Goal: Task Accomplishment & Management: Manage account settings

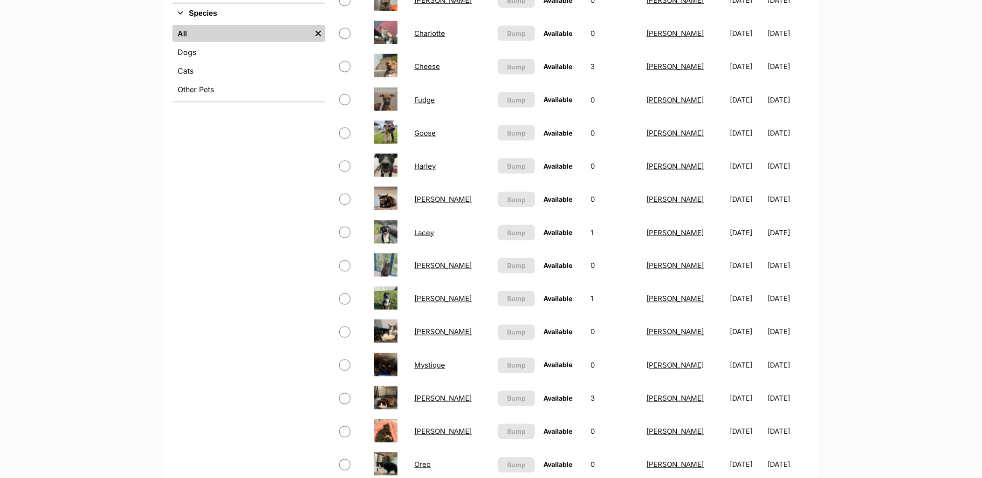
scroll to position [518, 0]
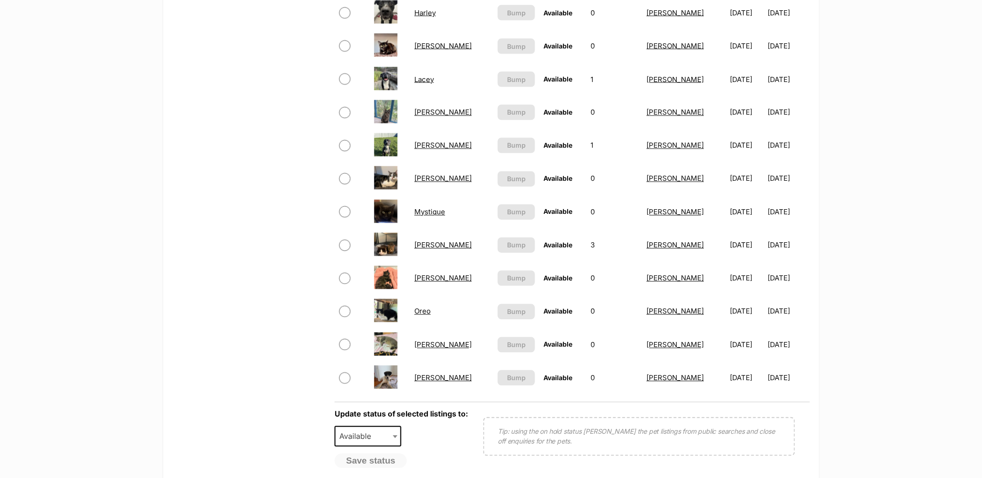
click at [341, 107] on span at bounding box center [352, 112] width 27 height 11
click at [346, 176] on input "checkbox" at bounding box center [344, 178] width 11 height 11
checkbox input "true"
click at [346, 110] on input "checkbox" at bounding box center [344, 112] width 11 height 11
checkbox input "true"
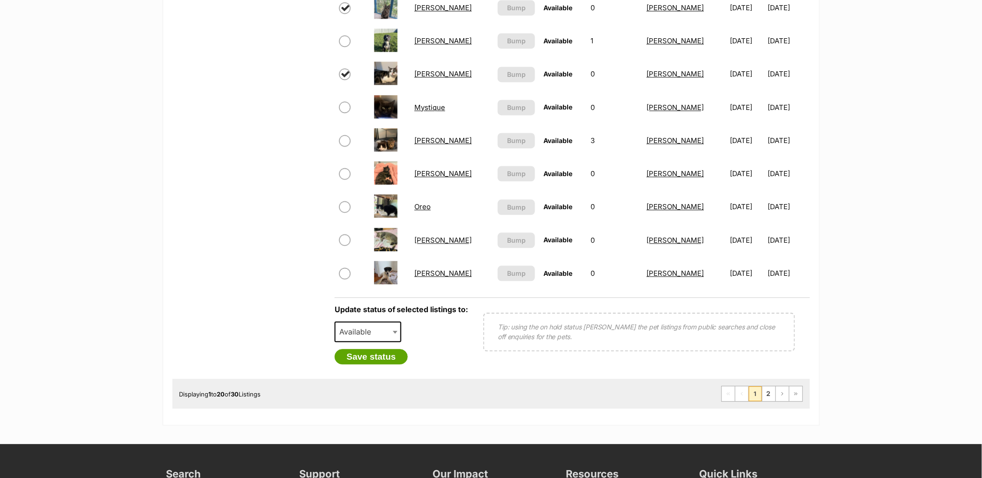
scroll to position [724, 0]
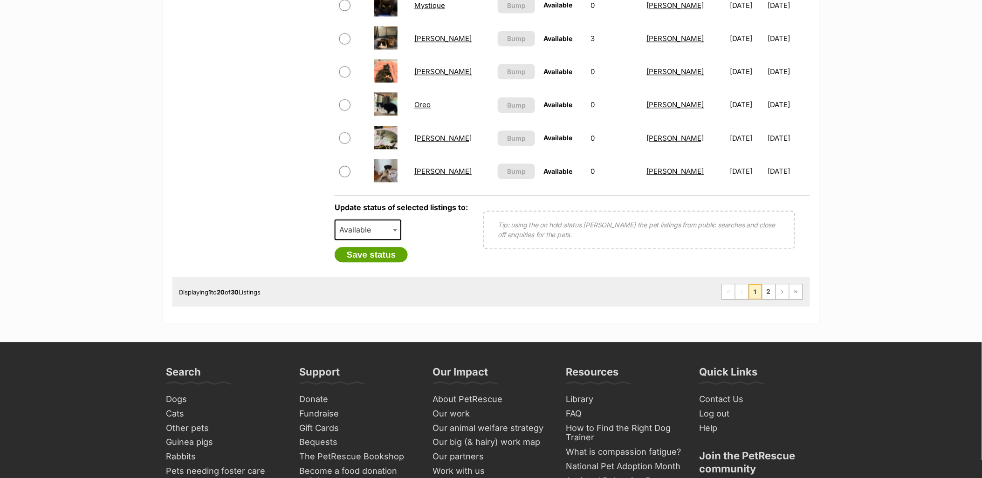
click at [389, 222] on span "Available" at bounding box center [367, 229] width 67 height 20
select select "rehomed"
click at [382, 247] on button "Save status" at bounding box center [371, 255] width 74 height 16
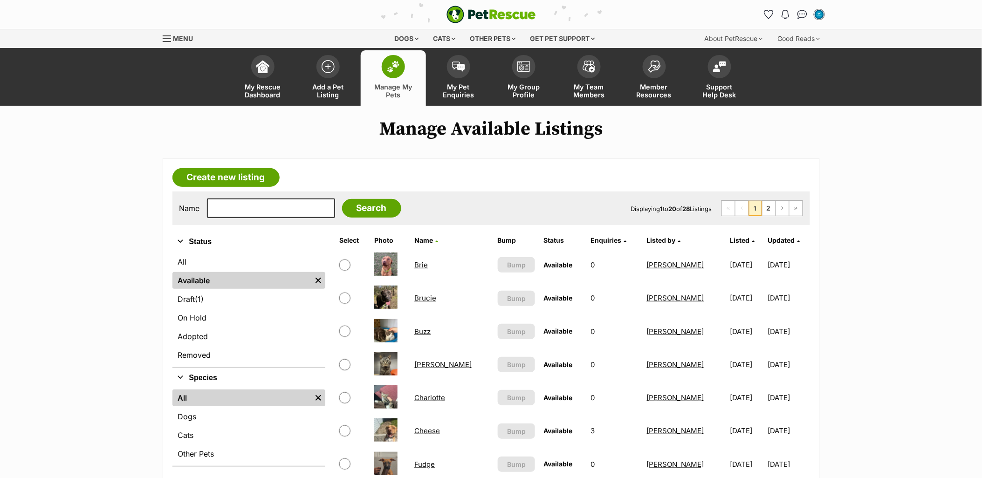
drag, startPoint x: 254, startPoint y: 183, endPoint x: 293, endPoint y: 194, distance: 41.1
click at [254, 183] on link "Create new listing" at bounding box center [225, 177] width 107 height 19
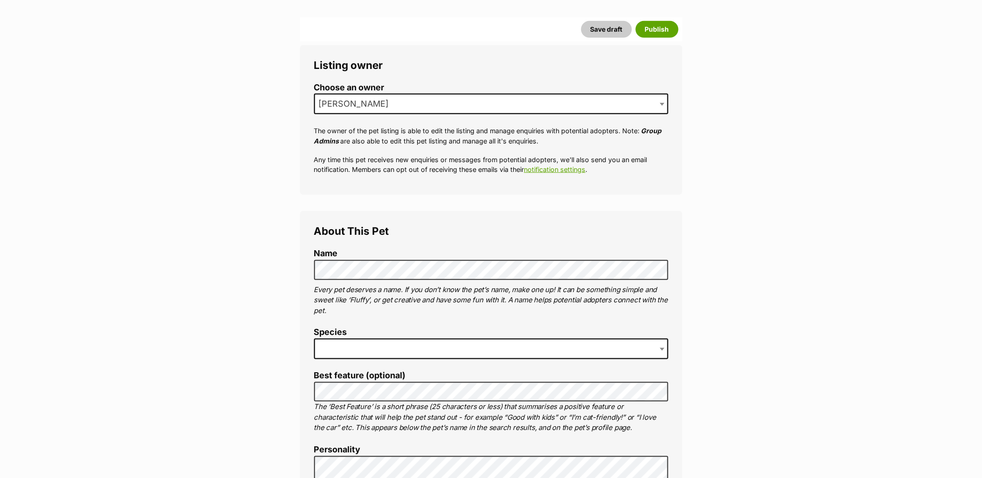
scroll to position [155, 0]
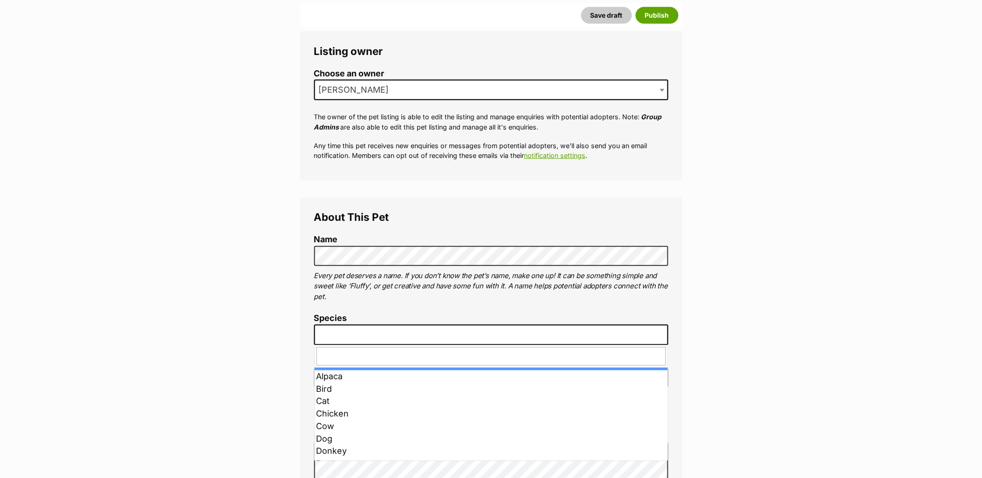
click at [365, 327] on span at bounding box center [491, 335] width 354 height 20
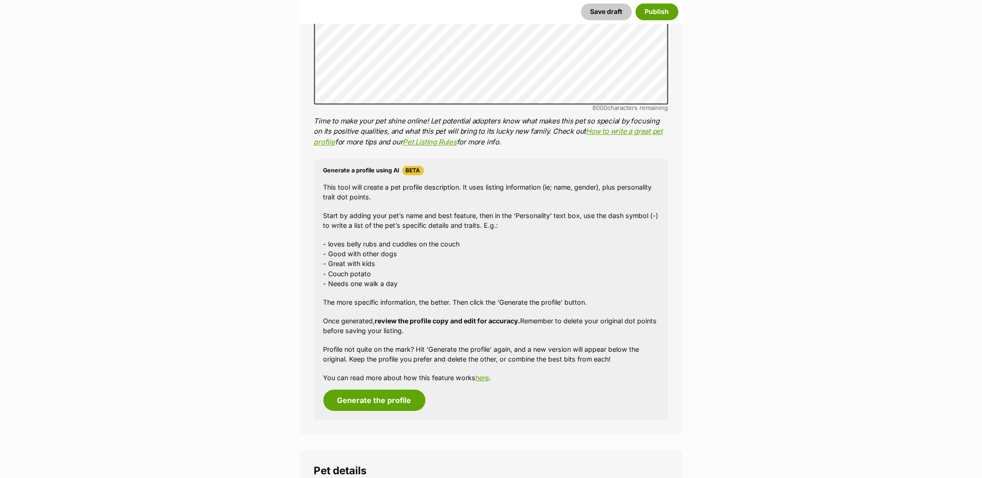
scroll to position [776, 0]
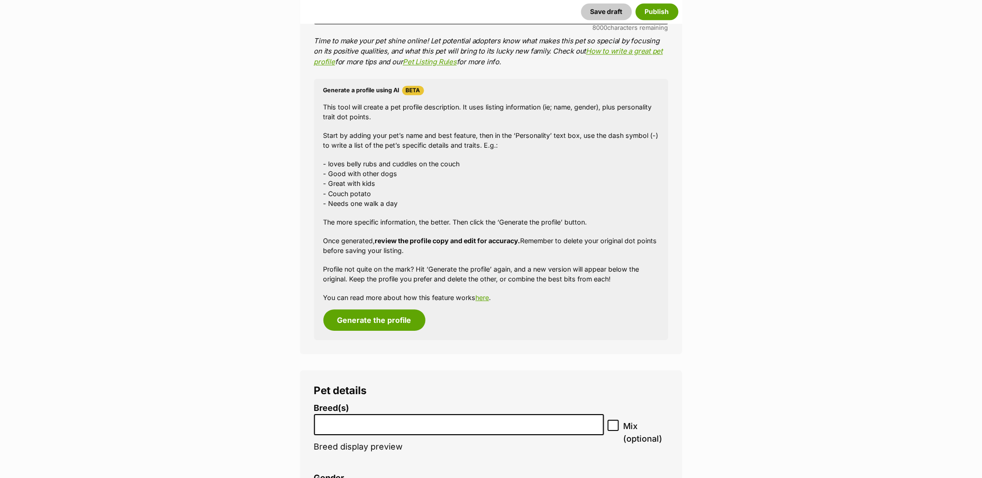
click at [369, 421] on input "search" at bounding box center [459, 422] width 284 height 10
paste input "American Staffordshire Terrier"
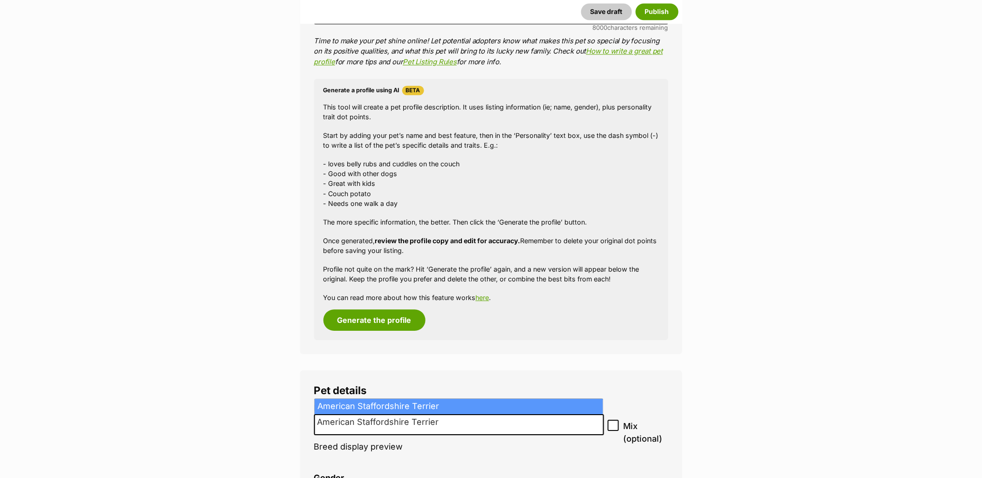
type input "American Staffordshire Terrier"
select select "9"
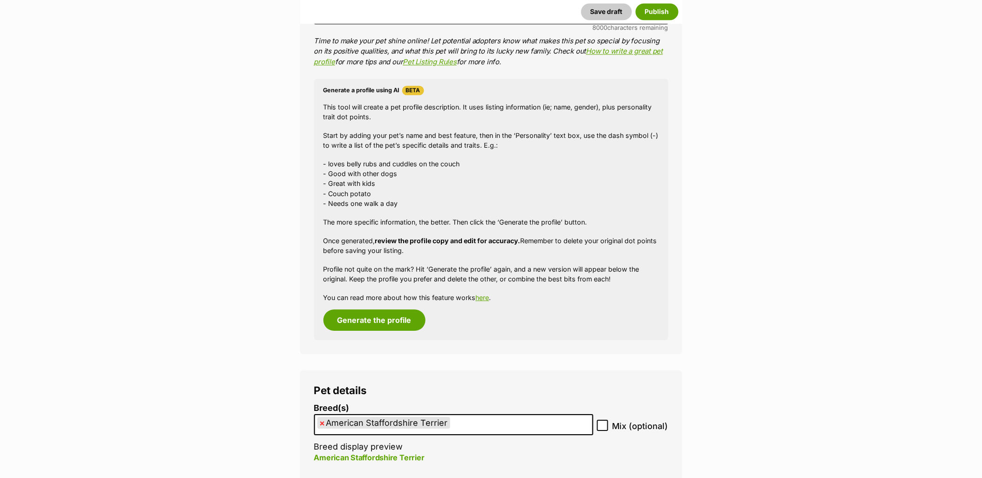
click at [606, 426] on icon at bounding box center [602, 425] width 7 height 7
click at [606, 426] on input "Mix (optional)" at bounding box center [602, 425] width 11 height 11
checkbox input "true"
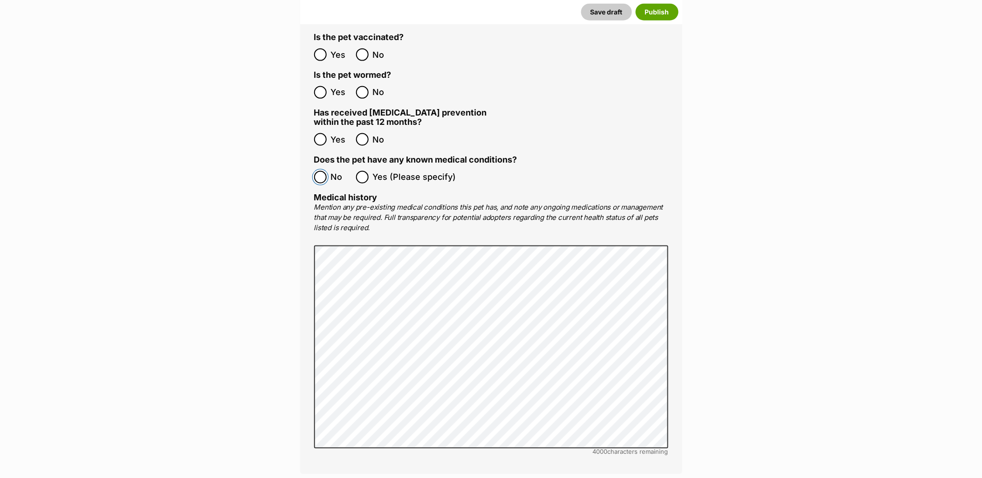
scroll to position [1915, 0]
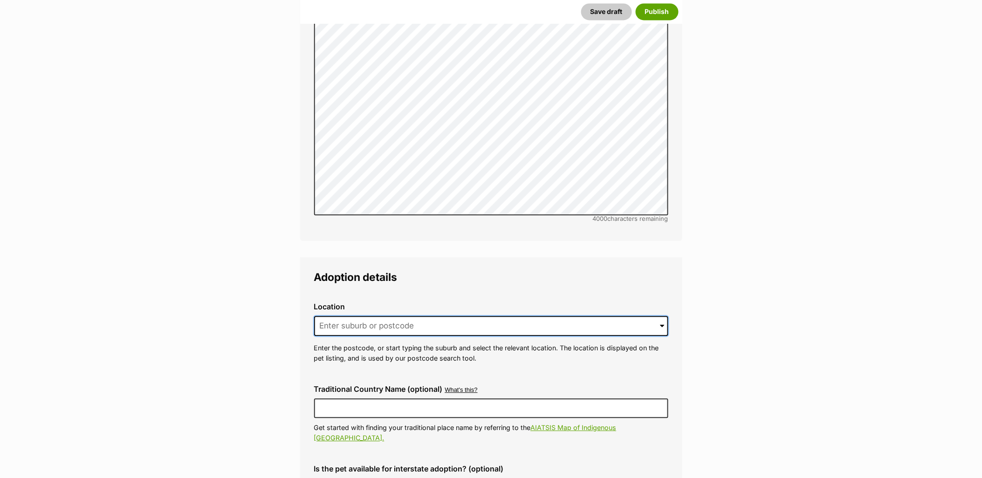
click at [416, 316] on input at bounding box center [491, 326] width 354 height 20
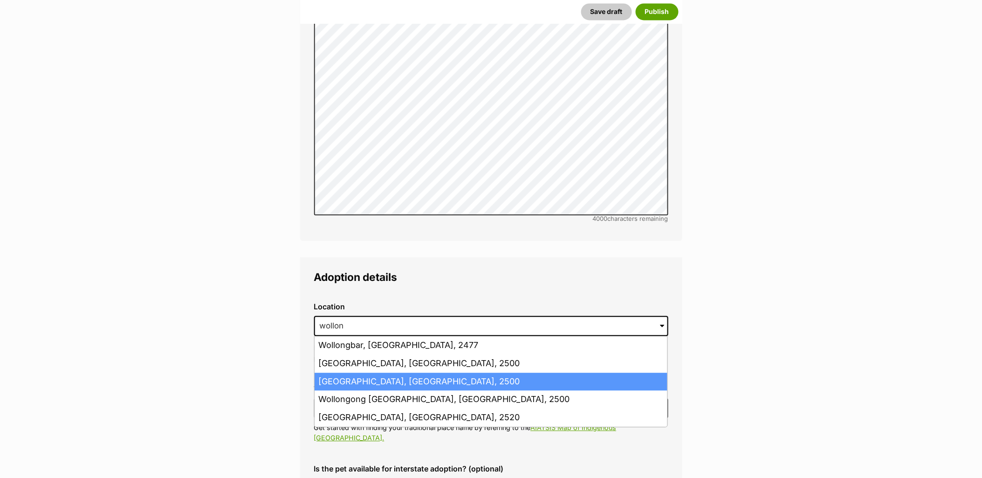
click at [342, 373] on li "Wollongong, New South Wales, 2500" at bounding box center [490, 382] width 353 height 18
type input "Wollongong, New South Wales, 2500"
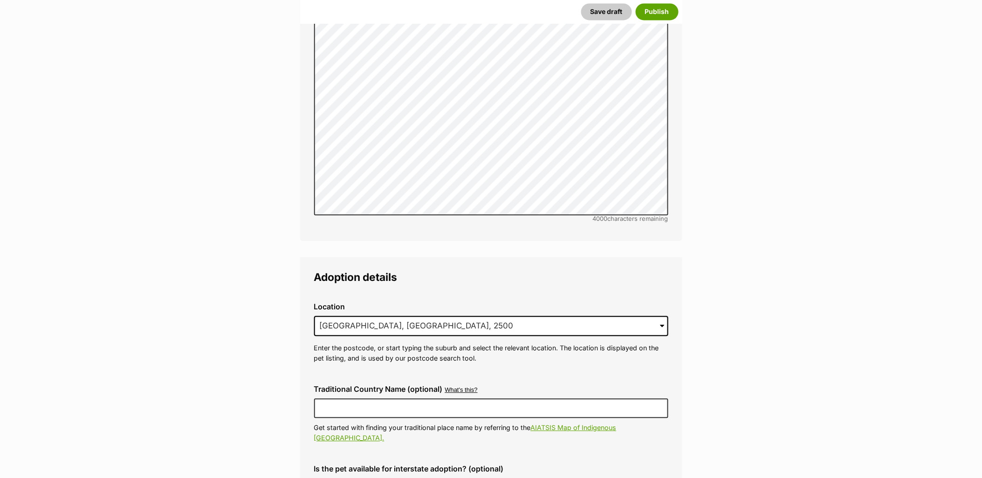
drag, startPoint x: 322, startPoint y: 457, endPoint x: 402, endPoint y: 421, distance: 87.2
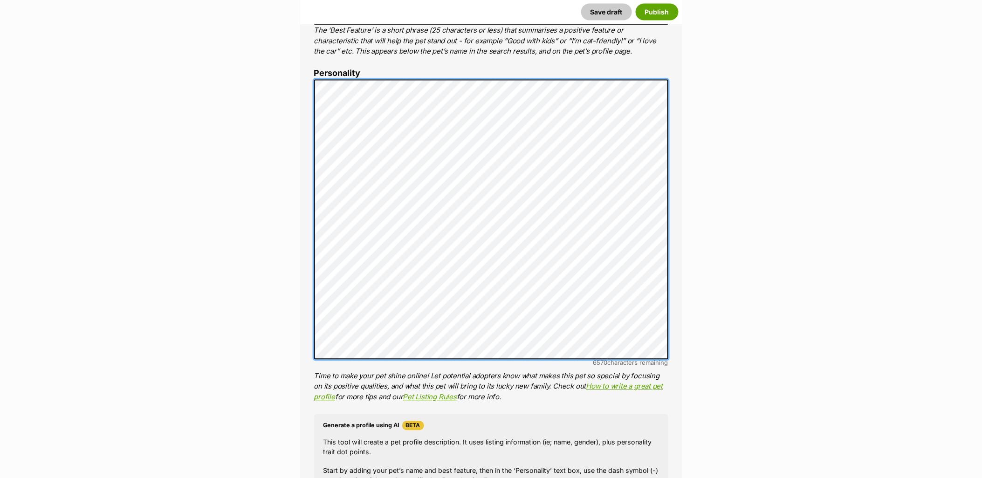
scroll to position [0, 0]
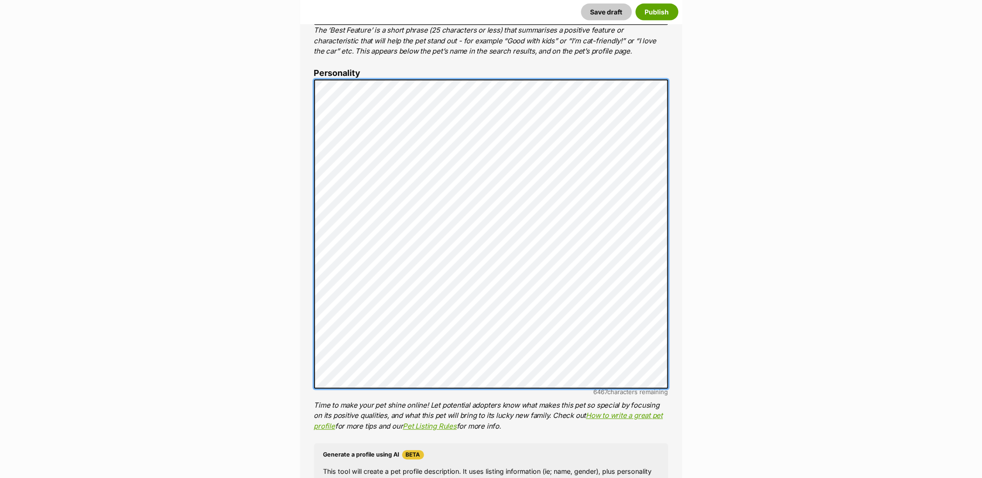
click at [312, 86] on div "About This Pet Name Henlo there, it looks like you might be using the pet name …" at bounding box center [491, 277] width 382 height 884
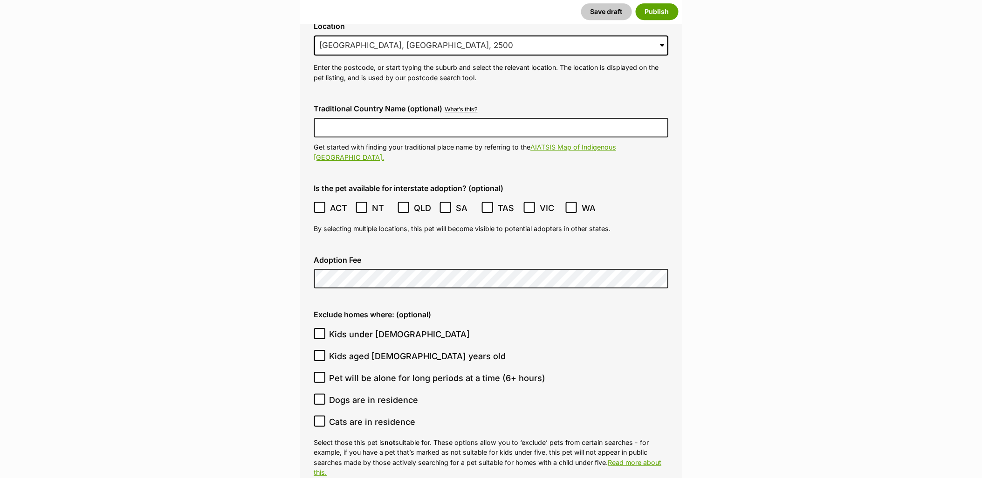
scroll to position [2381, 0]
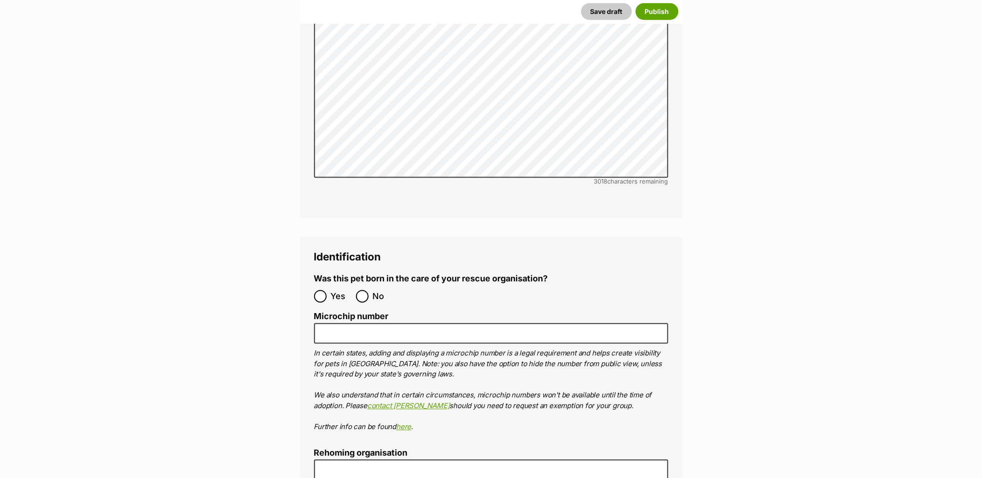
scroll to position [2950, 0]
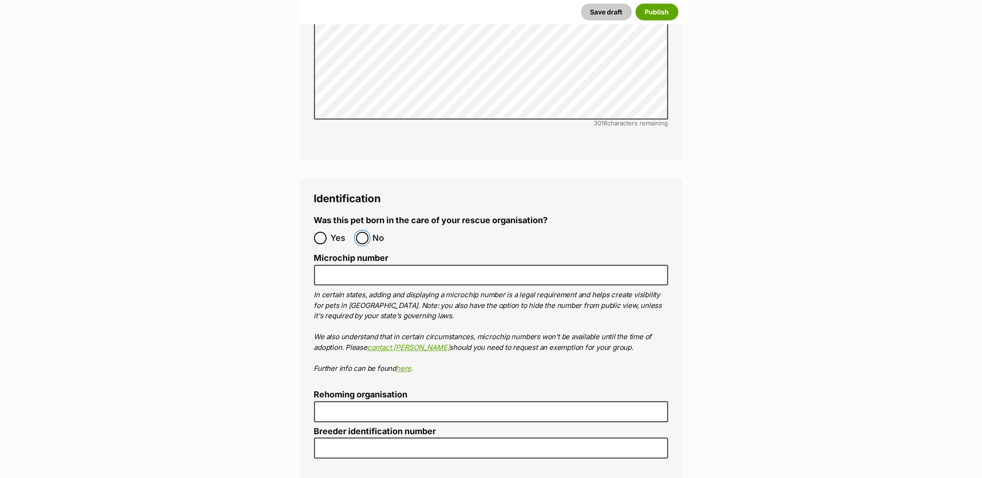
click at [357, 232] on input "No" at bounding box center [362, 238] width 13 height 13
radio input "true"
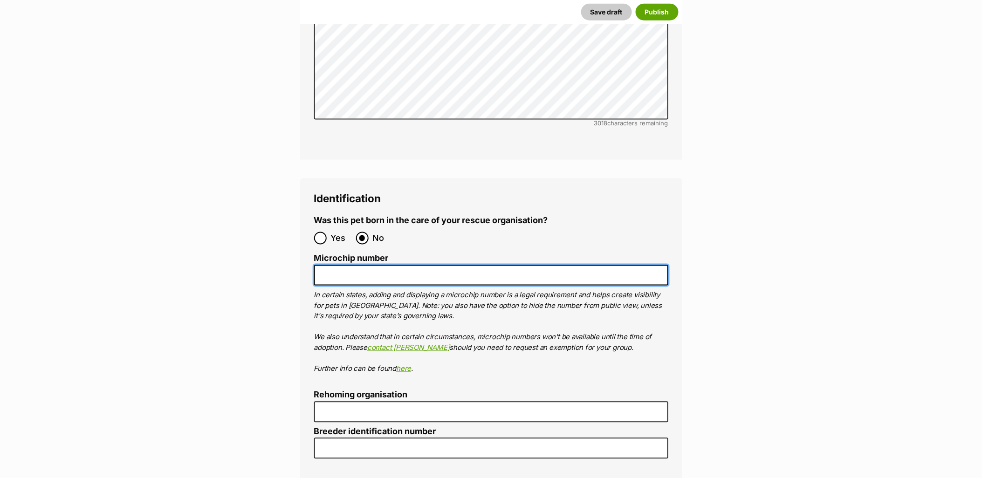
click at [401, 265] on input "Microchip number" at bounding box center [491, 275] width 354 height 21
paste input "953010007926984"
type input "953010007926984"
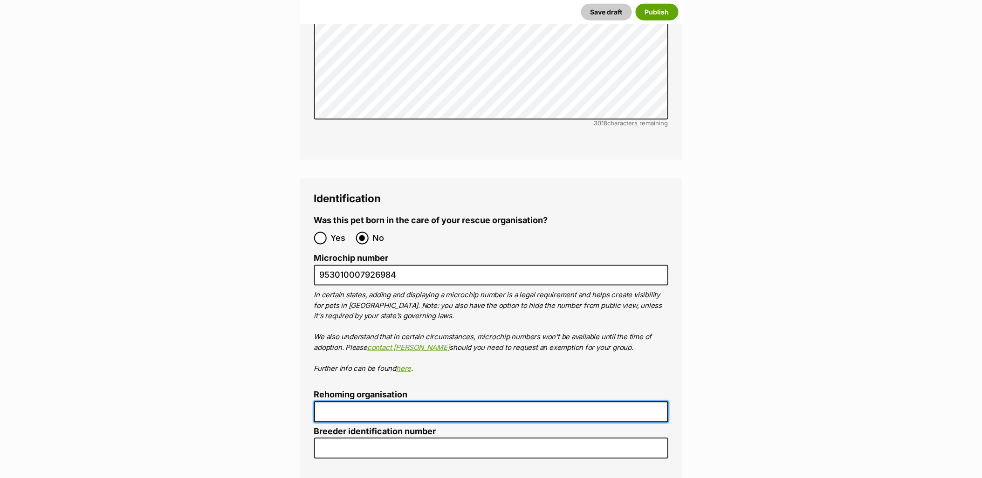
click at [366, 402] on input "Rehoming organisation" at bounding box center [491, 412] width 354 height 21
type input "R2510002192"
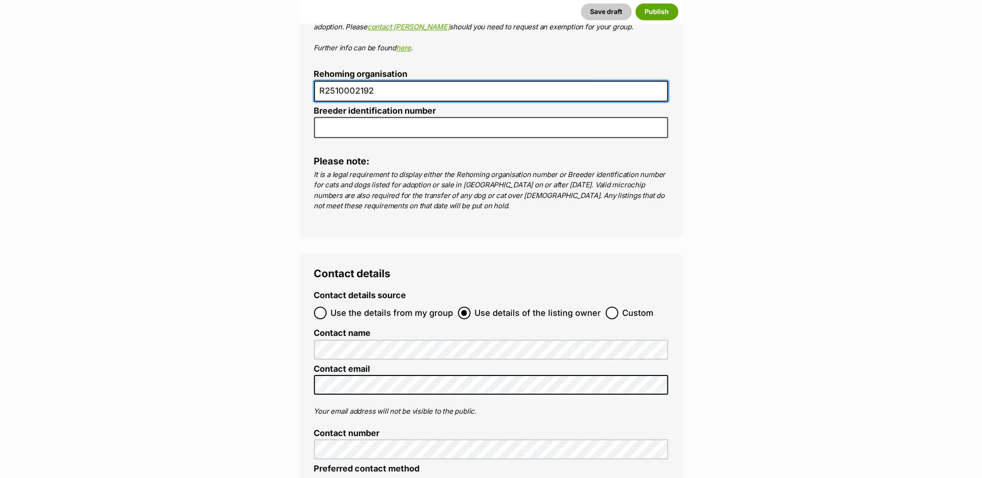
scroll to position [3331, 0]
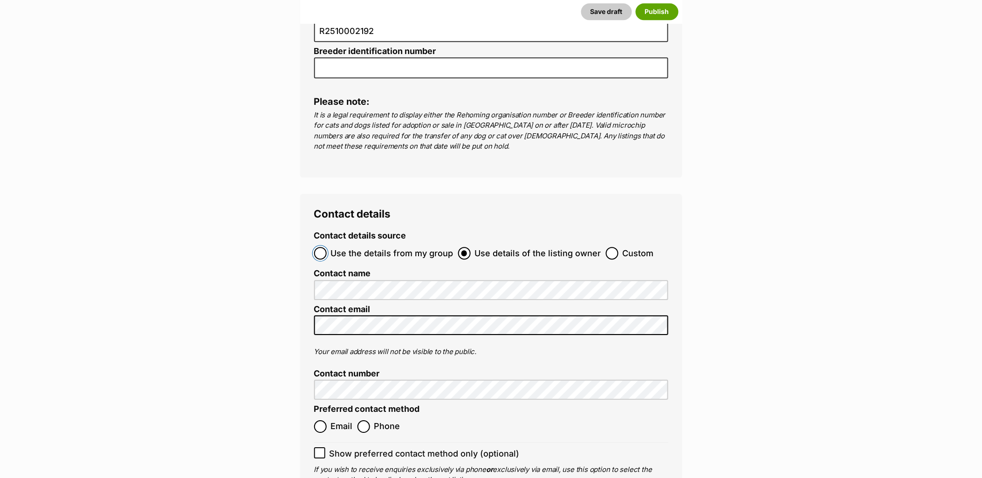
click at [318, 247] on input "Use the details from my group" at bounding box center [320, 253] width 13 height 13
radio input "true"
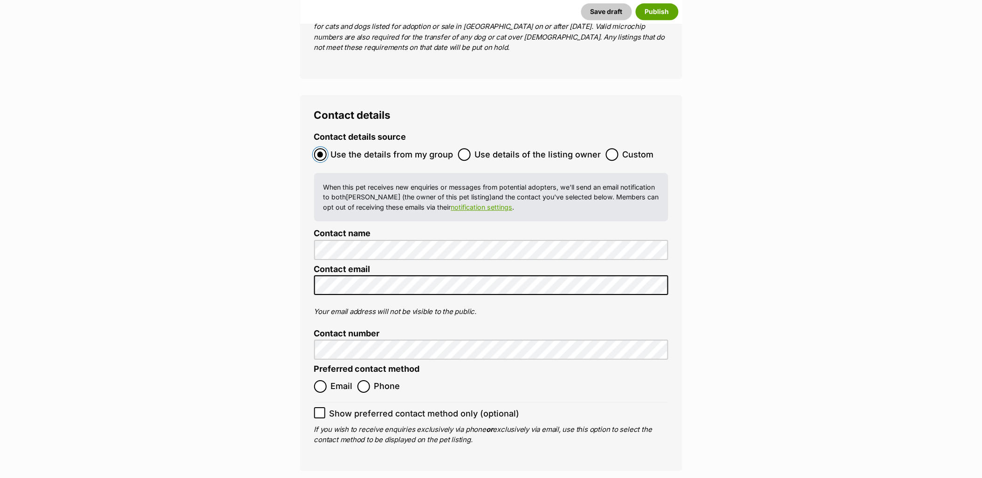
scroll to position [3486, 0]
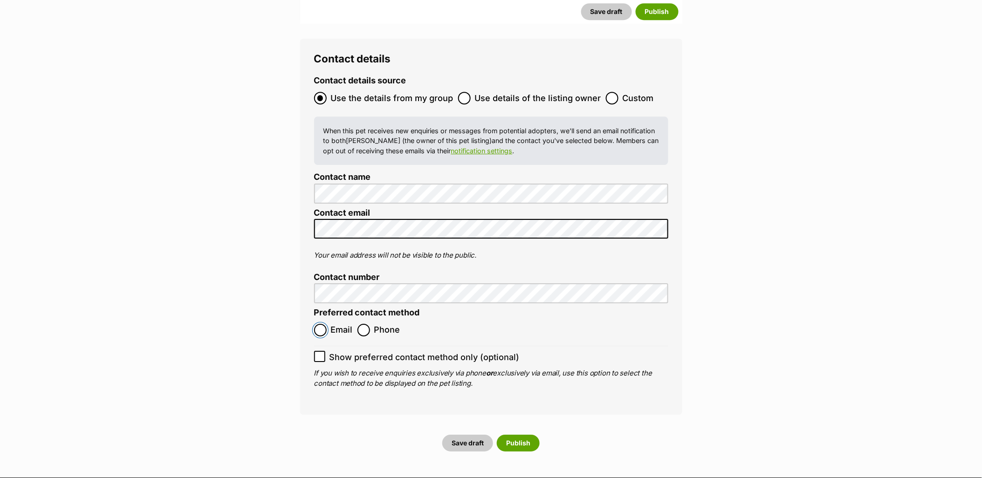
click at [317, 324] on input "Email" at bounding box center [320, 330] width 13 height 13
radio input "true"
click at [321, 351] on span at bounding box center [319, 357] width 11 height 13
click at [321, 351] on input "Show preferred contact method only (optional)" at bounding box center [319, 356] width 11 height 11
checkbox input "true"
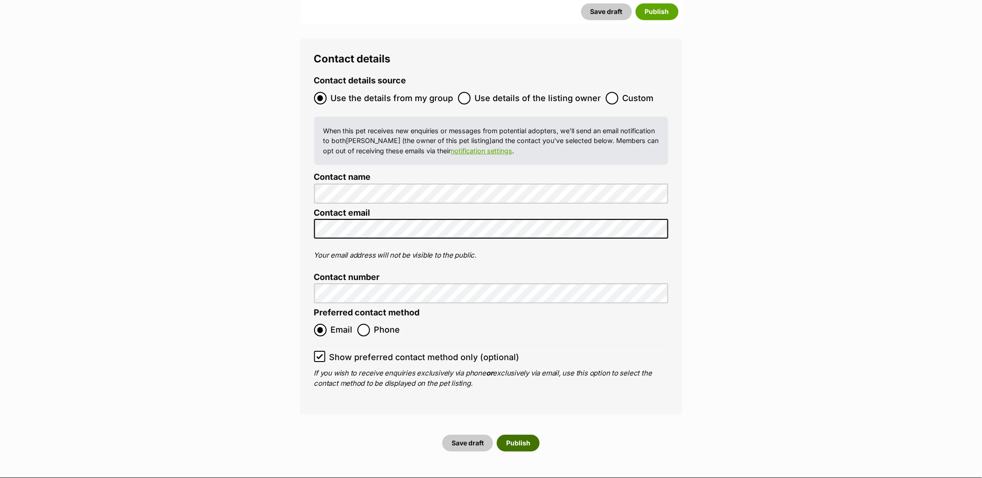
click at [525, 435] on button "Publish" at bounding box center [518, 443] width 43 height 17
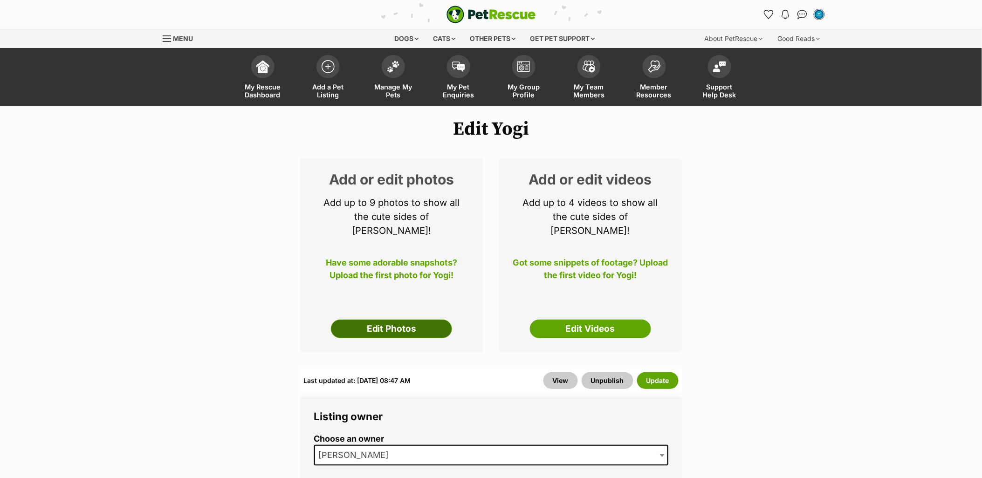
click at [389, 321] on link "Edit Photos" at bounding box center [391, 329] width 121 height 19
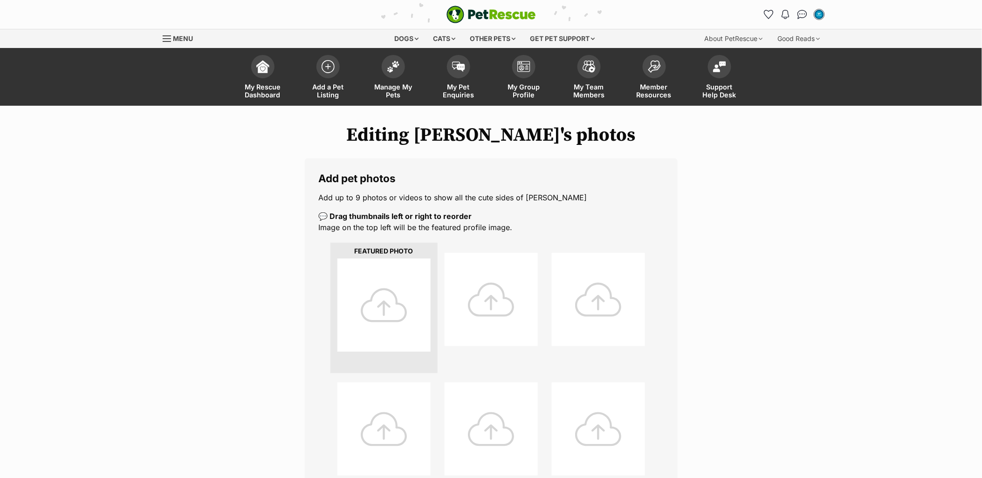
drag, startPoint x: 364, startPoint y: 317, endPoint x: 823, endPoint y: 192, distance: 475.4
click at [364, 317] on div at bounding box center [383, 305] width 93 height 93
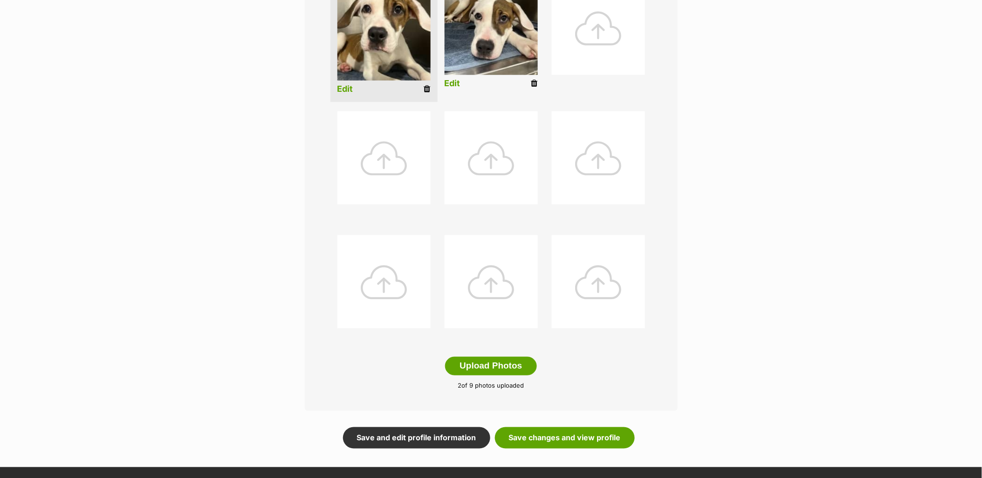
scroll to position [362, 0]
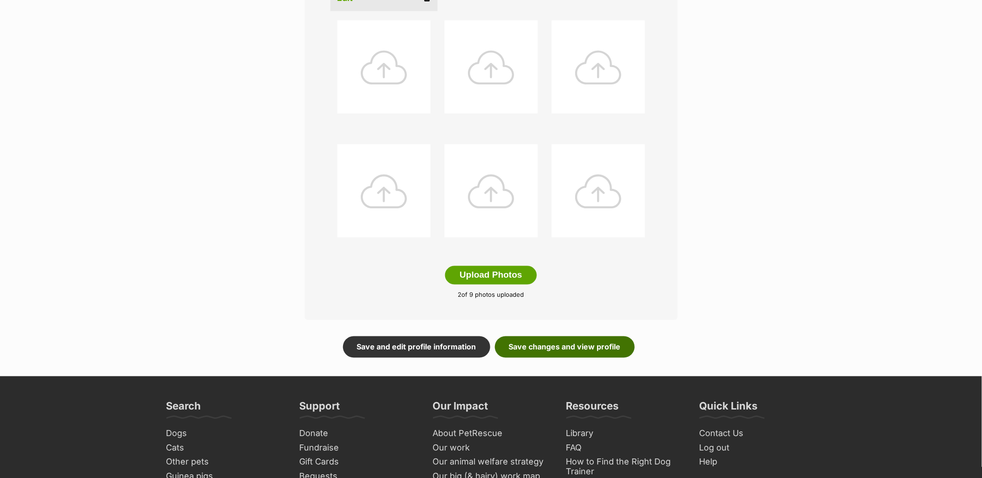
click at [570, 355] on link "Save changes and view profile" at bounding box center [565, 346] width 140 height 21
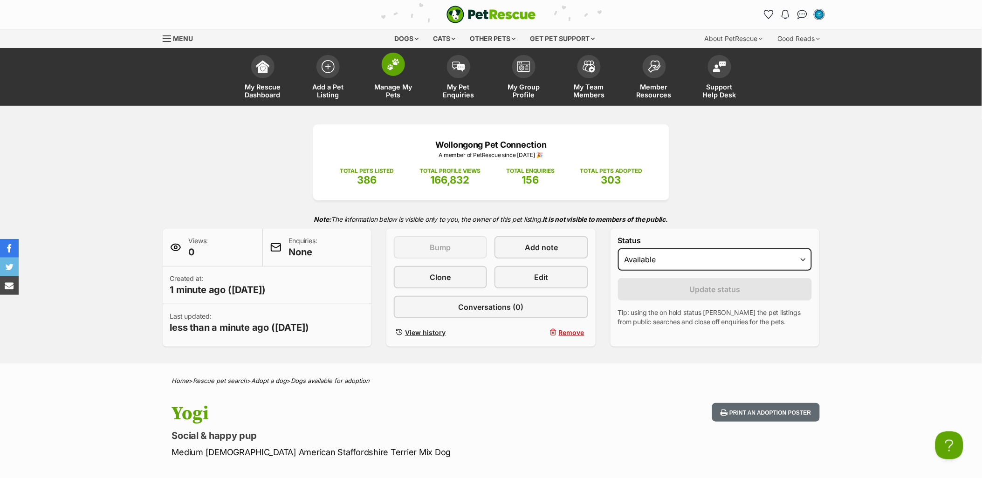
click at [389, 83] on span "Manage My Pets" at bounding box center [393, 91] width 42 height 16
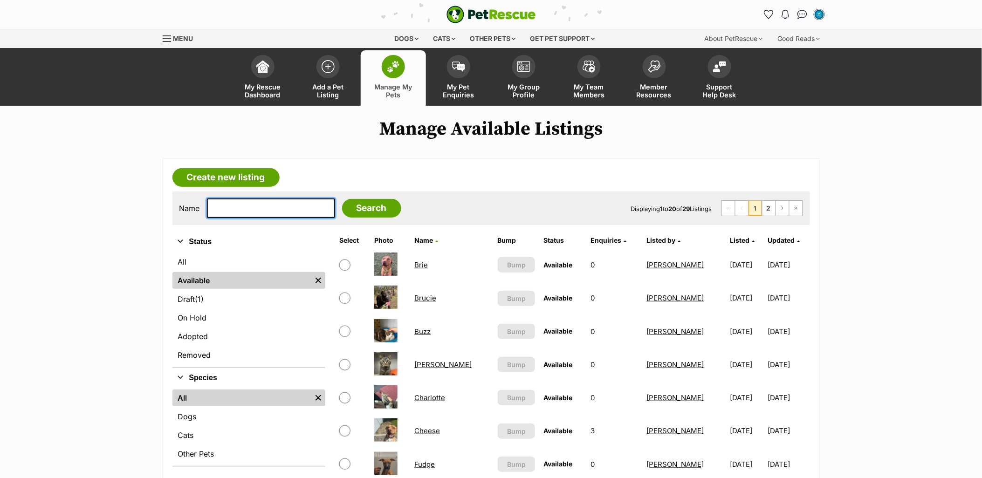
click at [251, 208] on input "text" at bounding box center [271, 208] width 128 height 20
type input "[PERSON_NAME]"
click at [342, 199] on input "Search" at bounding box center [371, 208] width 59 height 19
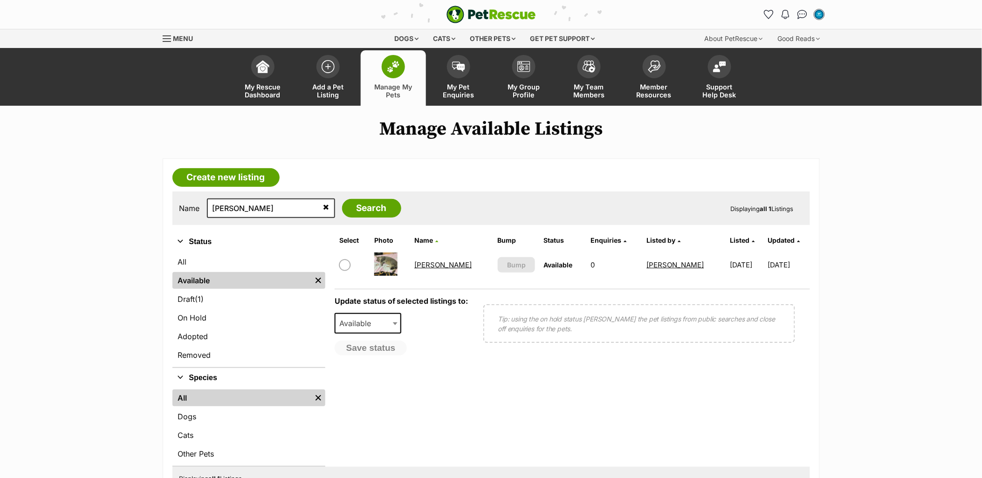
click at [431, 265] on link "[PERSON_NAME]" at bounding box center [442, 264] width 57 height 9
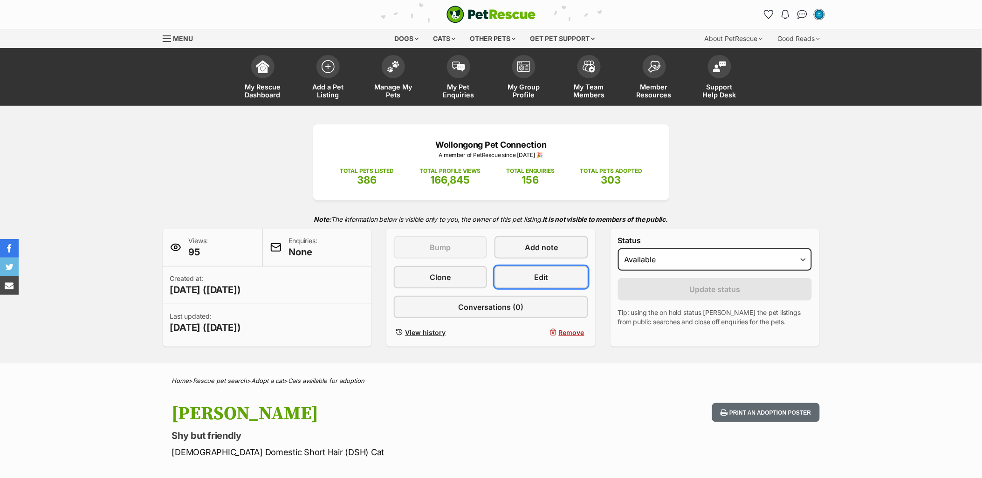
drag, startPoint x: 561, startPoint y: 276, endPoint x: 830, endPoint y: 273, distance: 268.8
click at [561, 276] on link "Edit" at bounding box center [540, 277] width 93 height 22
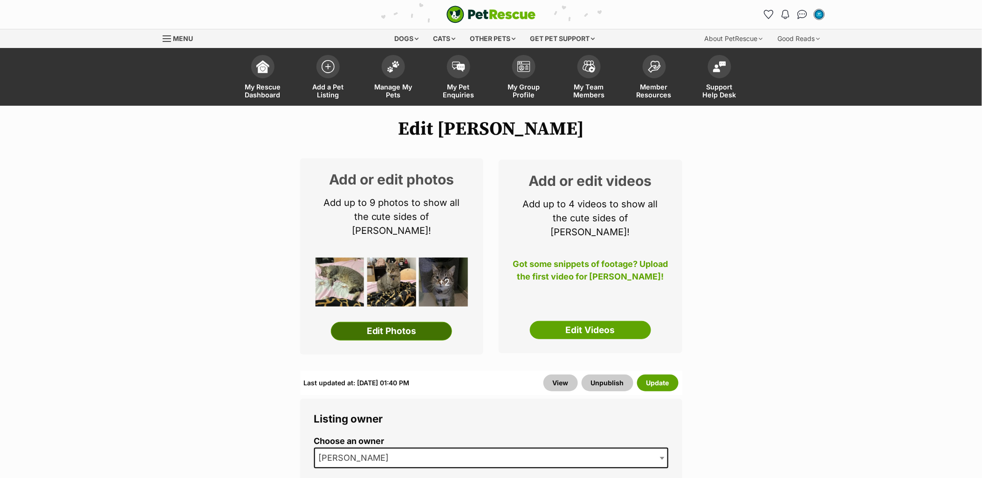
click at [389, 322] on link "Edit Photos" at bounding box center [391, 331] width 121 height 19
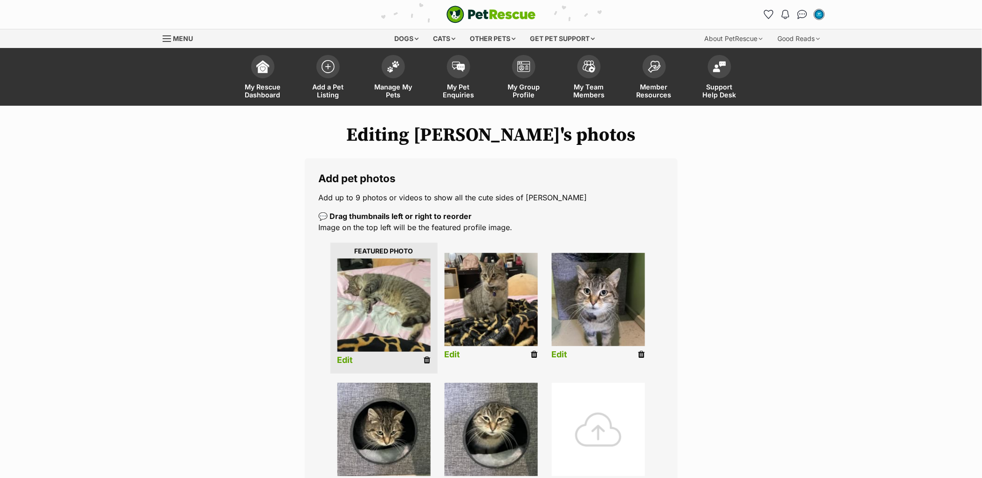
click at [634, 426] on div at bounding box center [598, 429] width 93 height 93
click at [616, 424] on div at bounding box center [598, 429] width 93 height 93
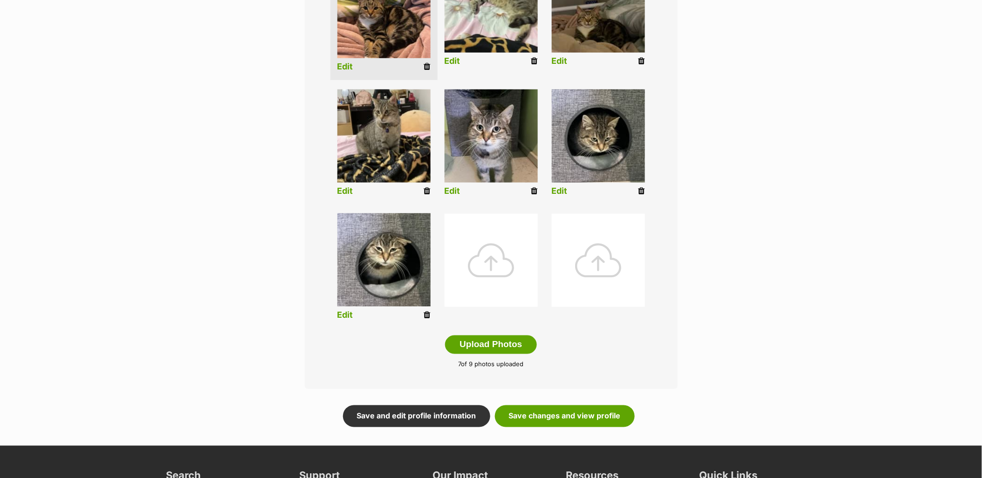
scroll to position [362, 0]
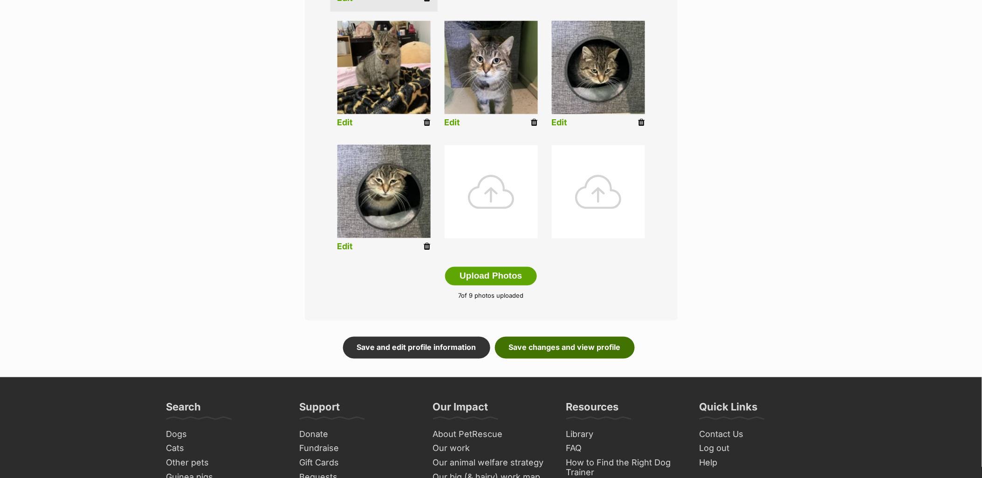
click at [605, 349] on link "Save changes and view profile" at bounding box center [565, 347] width 140 height 21
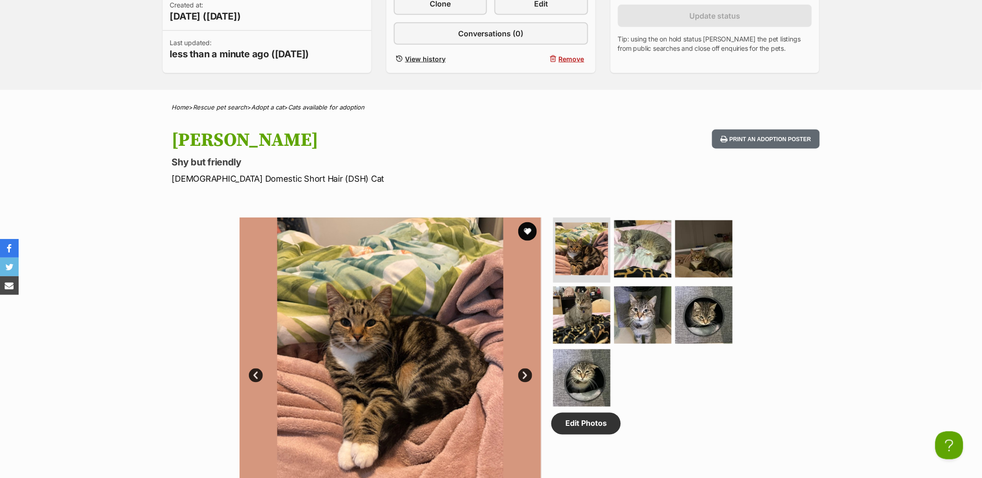
scroll to position [362, 0]
